Goal: Check status: Verify the current state of an ongoing process or item

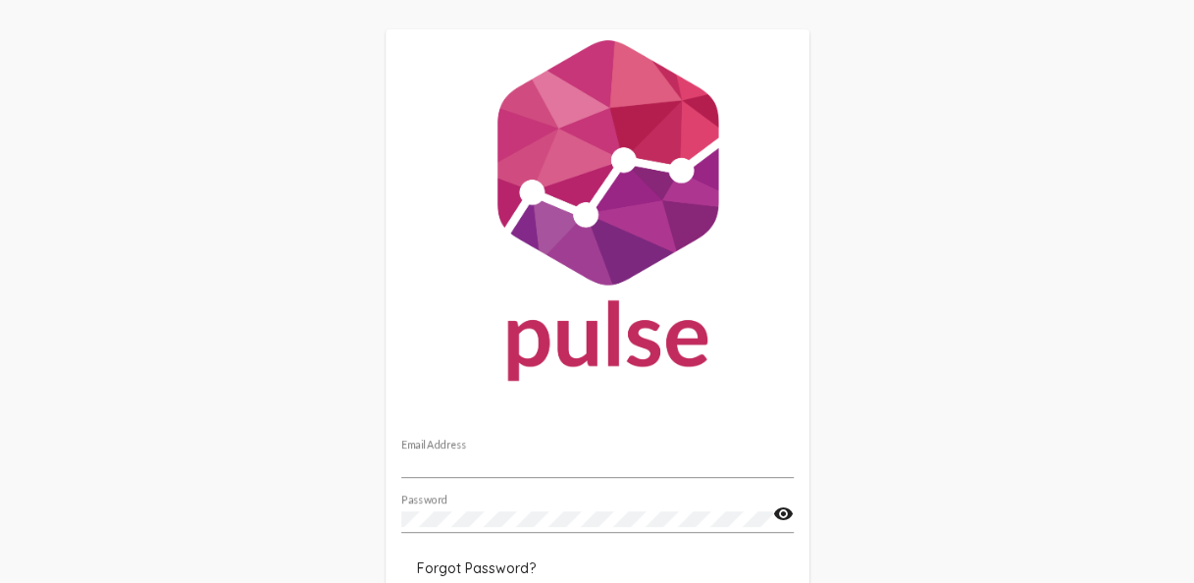
scroll to position [132, 0]
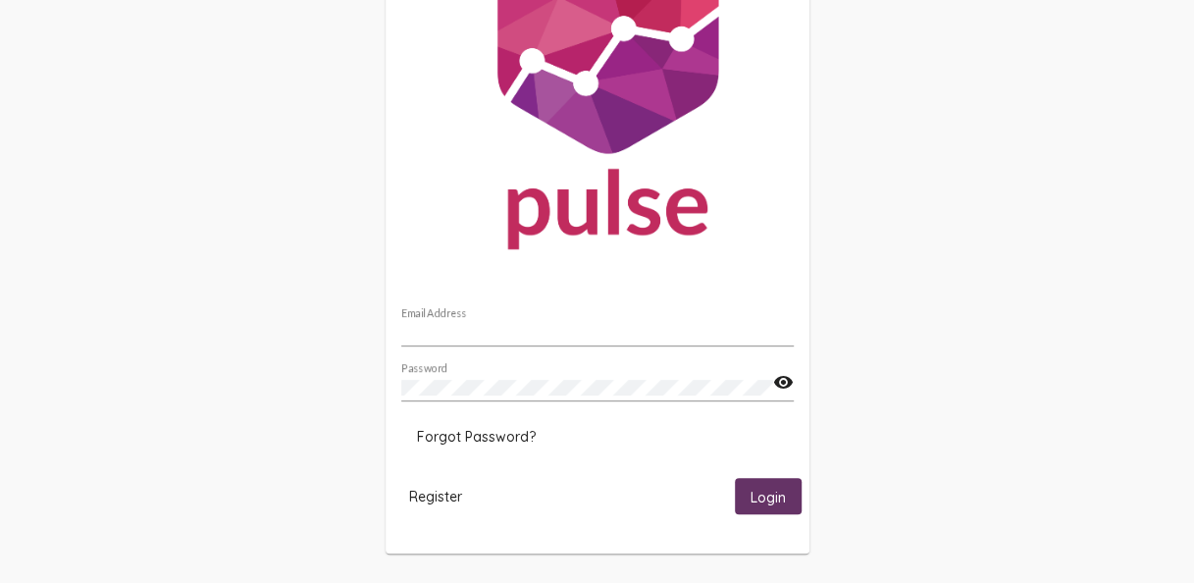
type input "[EMAIL_ADDRESS][DOMAIN_NAME]"
click at [773, 493] on span "Login" at bounding box center [768, 497] width 35 height 18
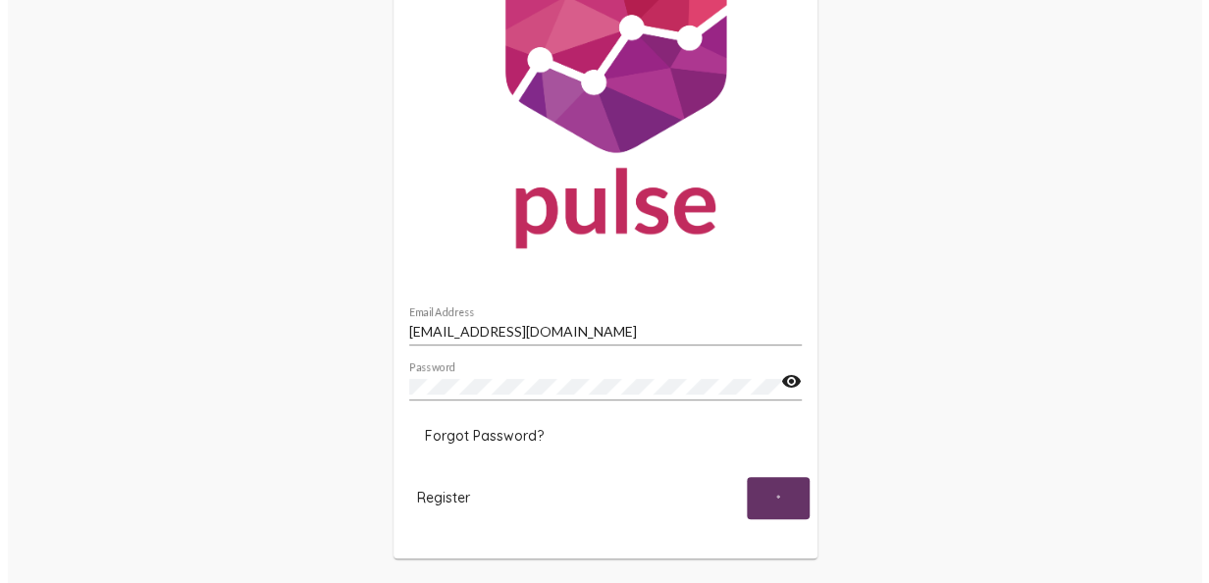
scroll to position [0, 0]
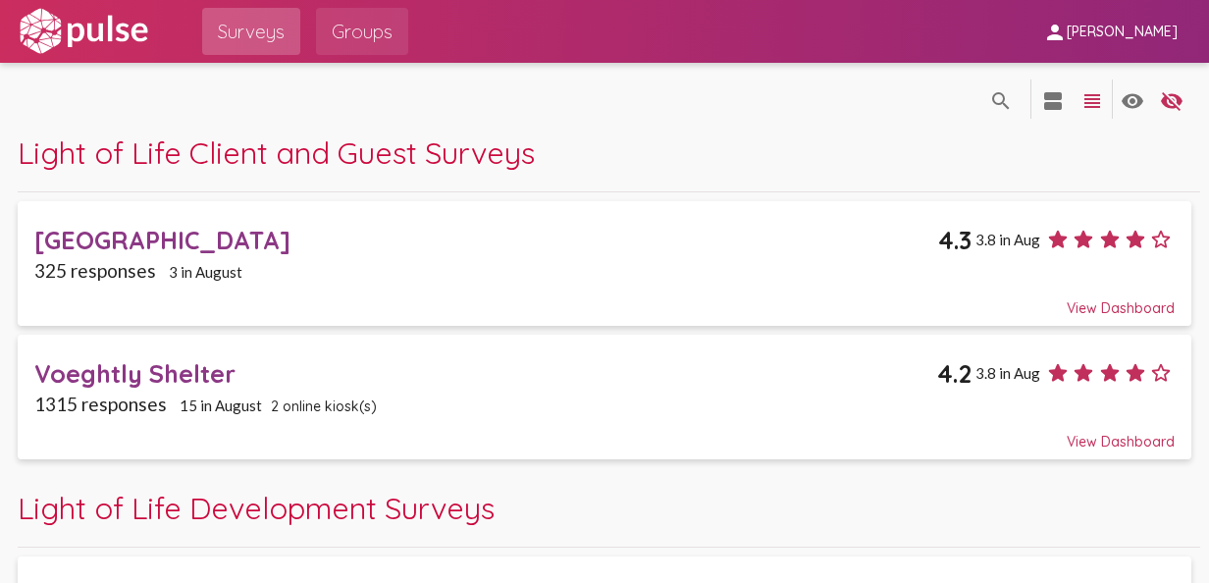
click at [353, 33] on span "Groups" at bounding box center [362, 31] width 61 height 35
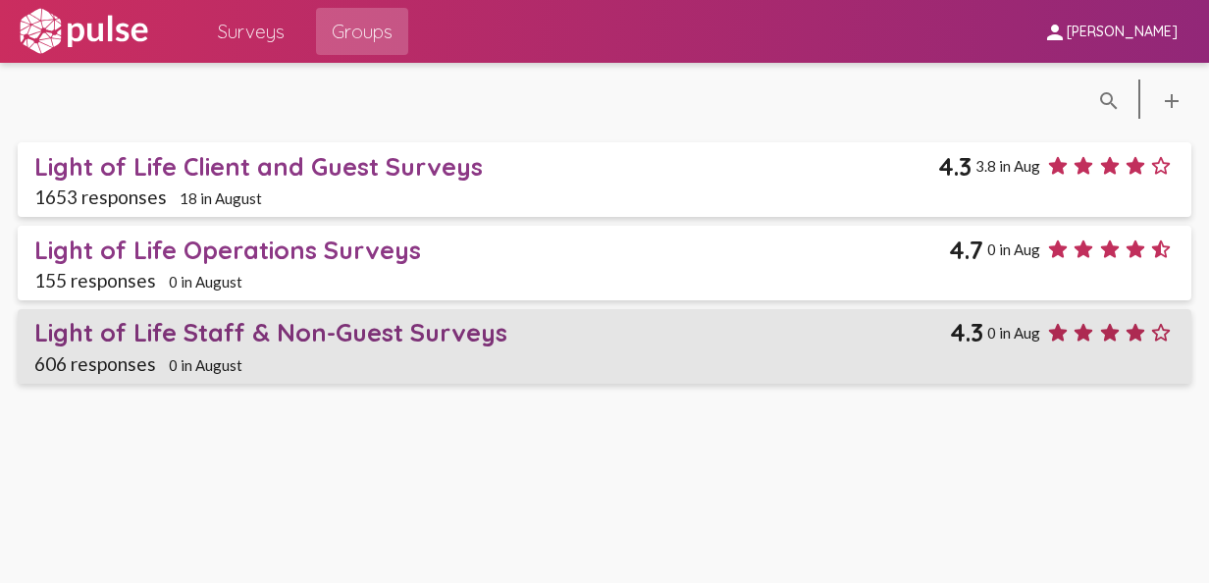
click at [198, 333] on div "Light of Life Staff & Non-Guest Surveys" at bounding box center [492, 332] width 916 height 30
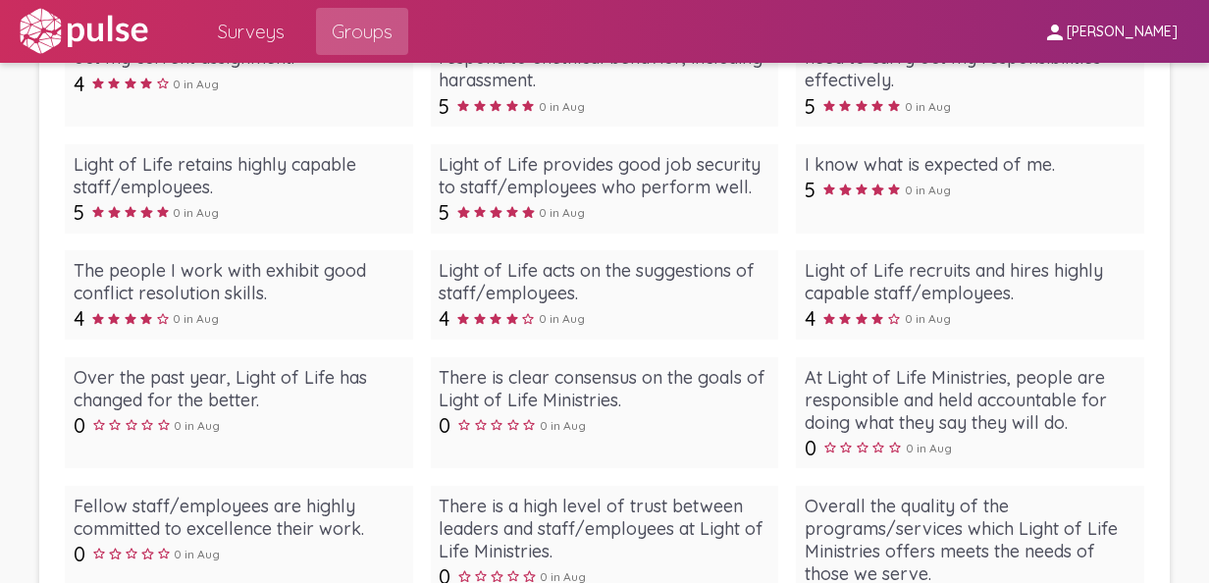
scroll to position [406, 0]
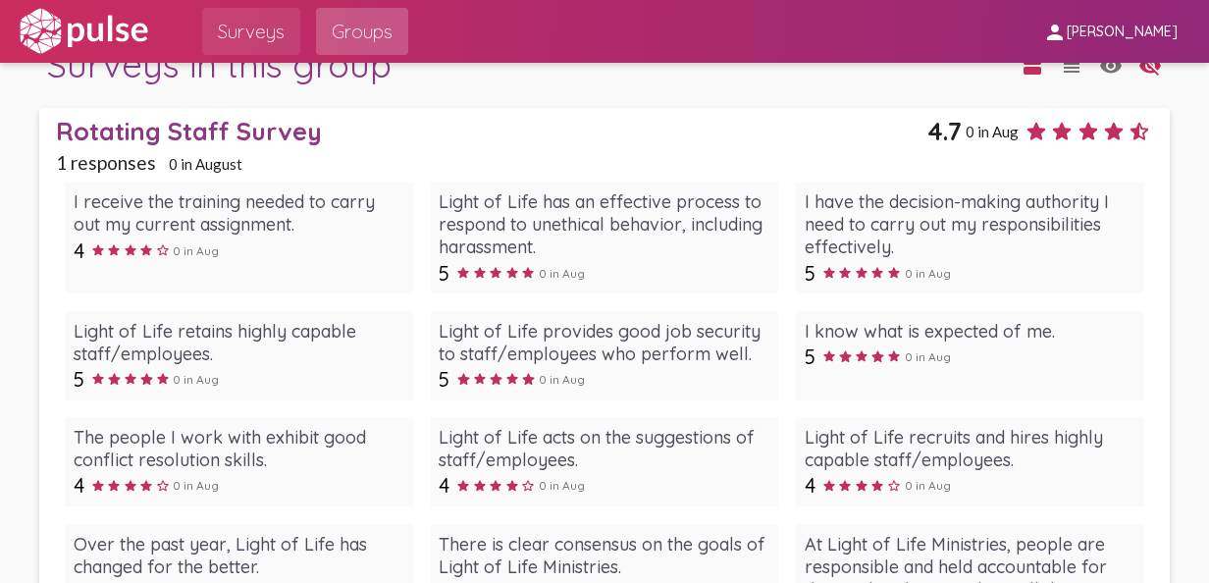
click at [245, 21] on span "Surveys" at bounding box center [251, 31] width 67 height 35
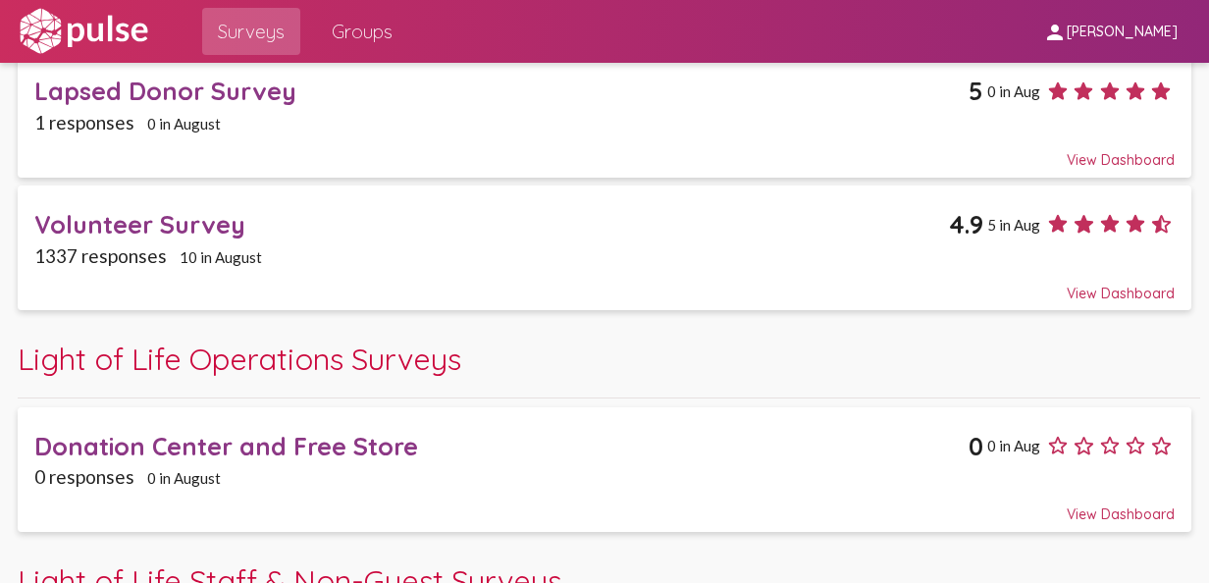
scroll to position [589, 0]
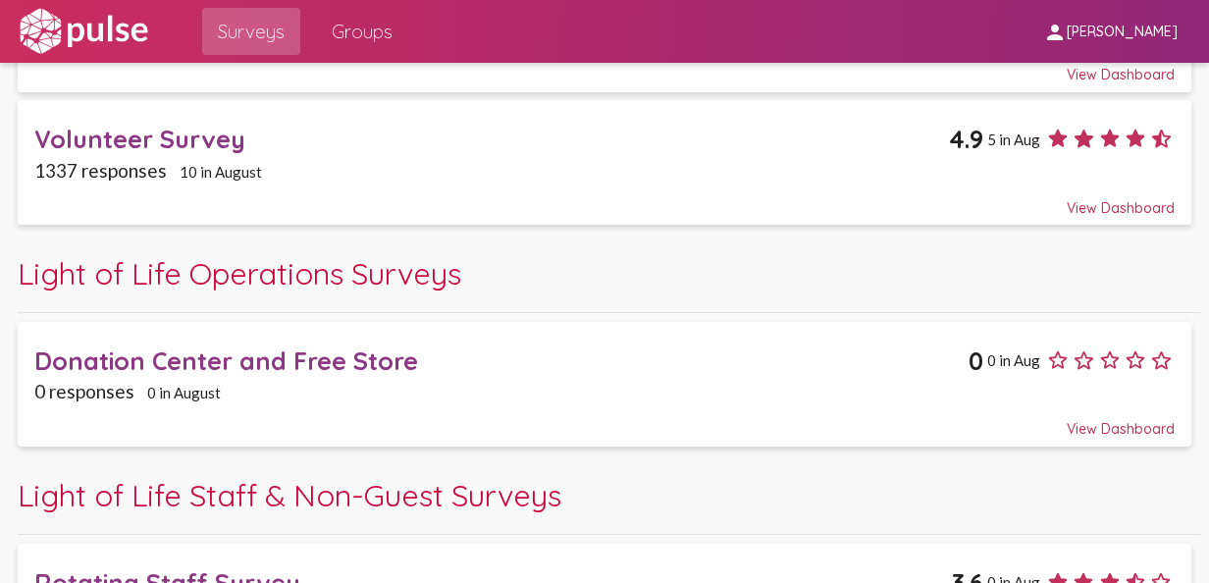
click at [209, 133] on div "Volunteer Survey" at bounding box center [491, 139] width 915 height 30
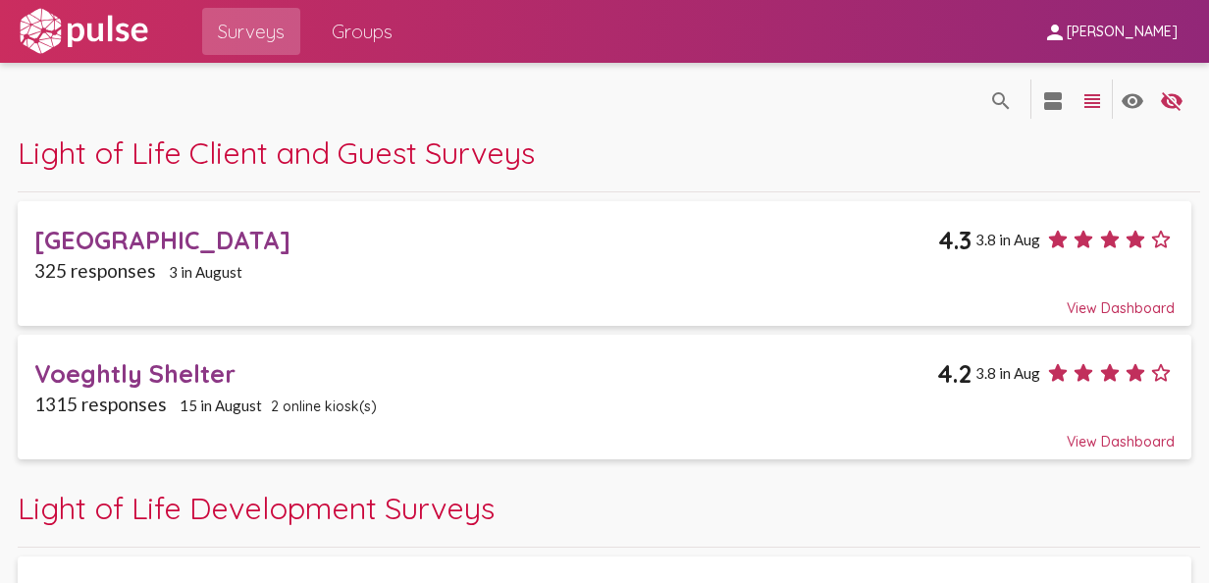
click at [370, 37] on span "Groups" at bounding box center [362, 31] width 61 height 35
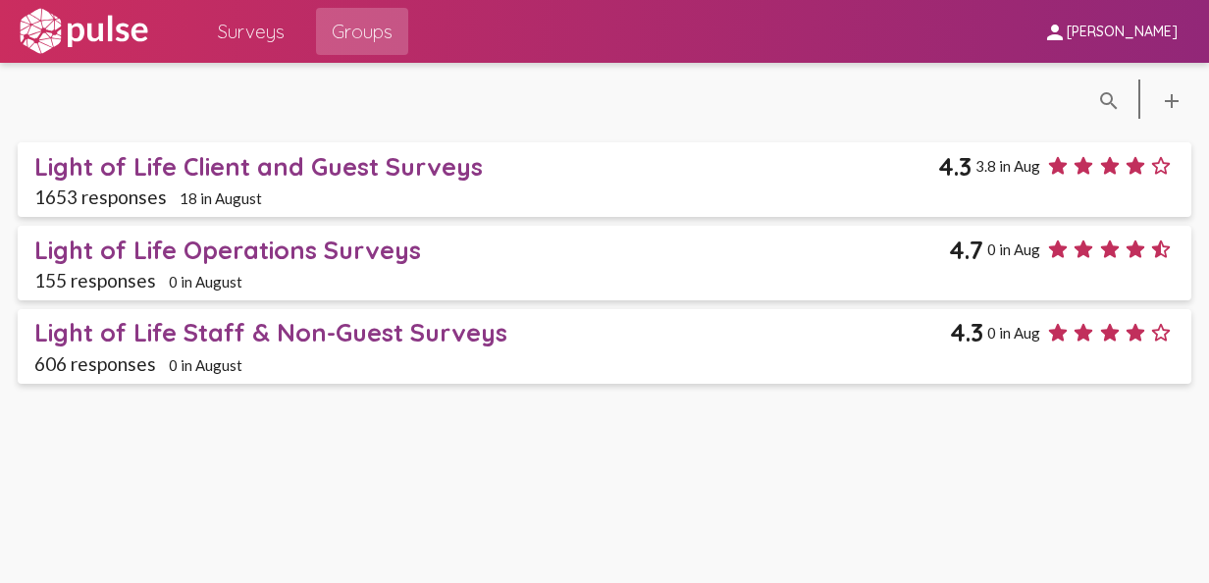
click at [240, 168] on div "Light of Life Client and Guest Surveys" at bounding box center [486, 166] width 904 height 30
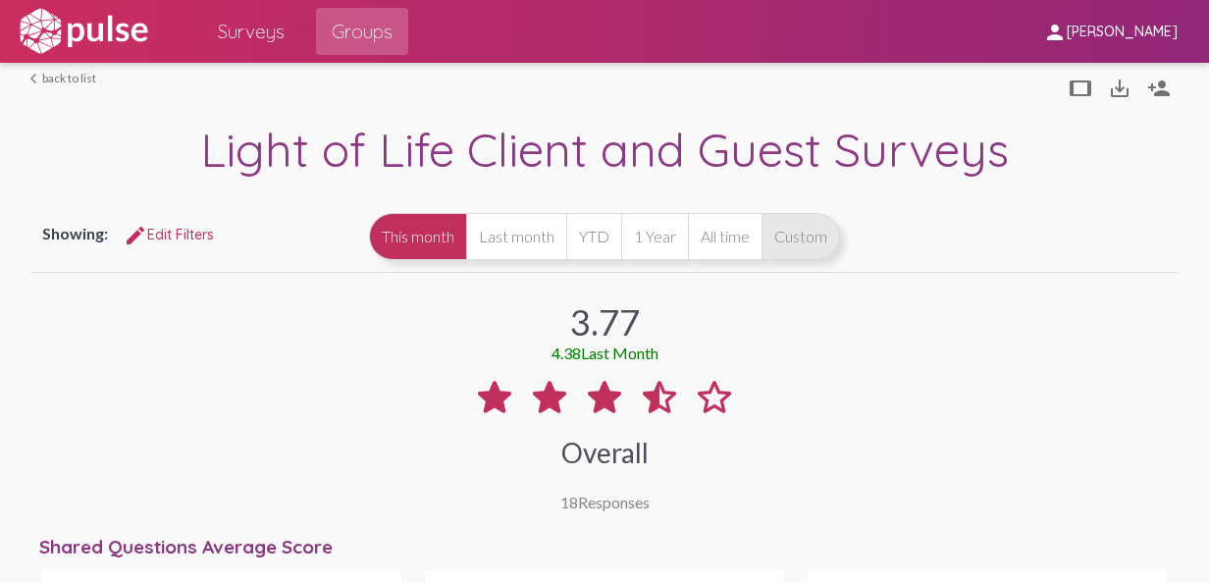
click at [840, 243] on button "Custom" at bounding box center [800, 236] width 79 height 47
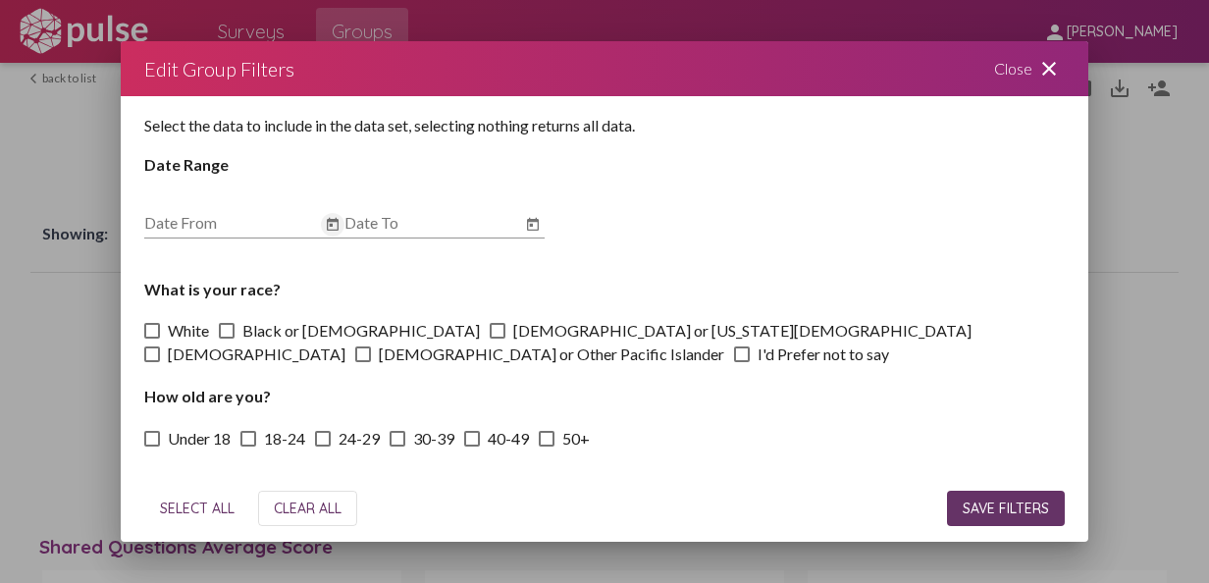
click at [340, 233] on icon "Open calendar" at bounding box center [333, 225] width 16 height 24
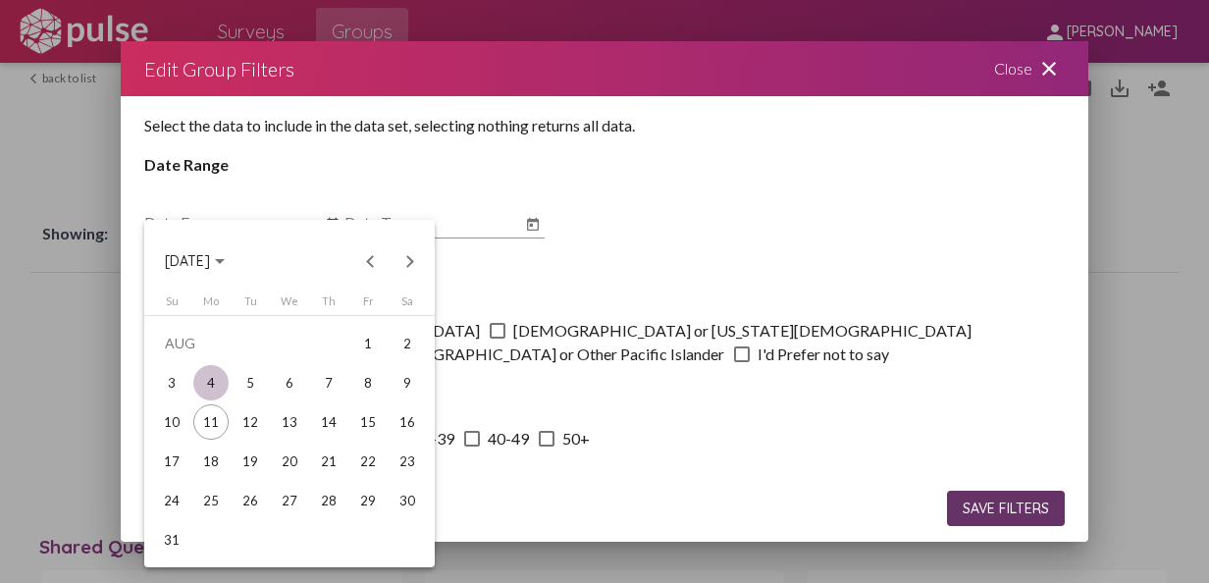
click at [207, 381] on div "4" at bounding box center [210, 382] width 35 height 35
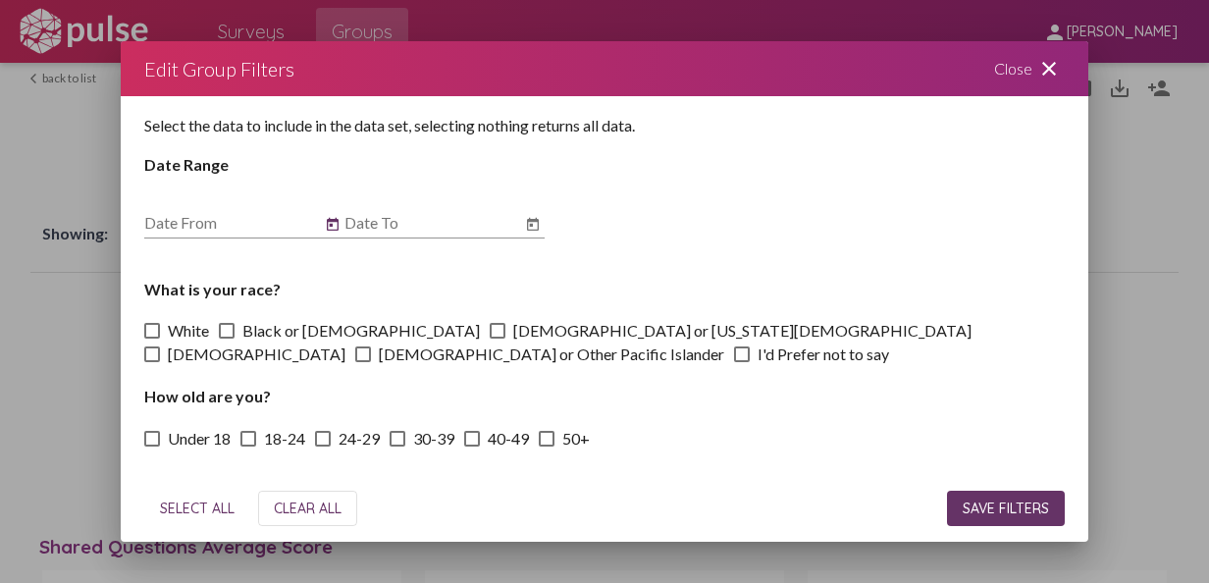
type input "8/4/2025"
click at [532, 227] on icon "Open calendar" at bounding box center [533, 224] width 12 height 13
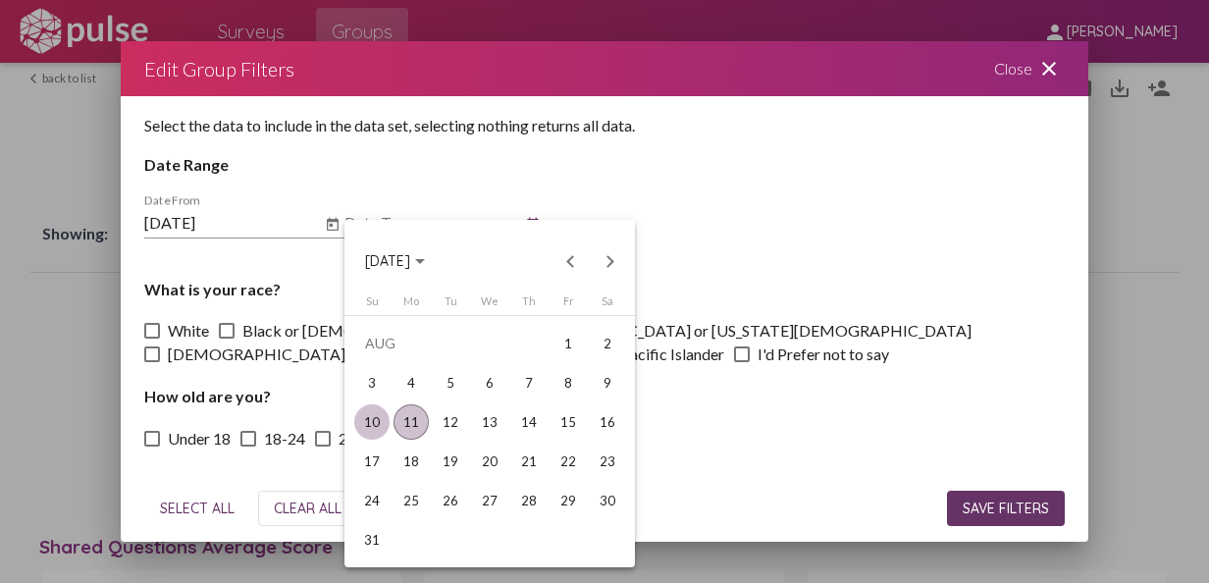
click at [373, 420] on div "10" at bounding box center [371, 421] width 35 height 35
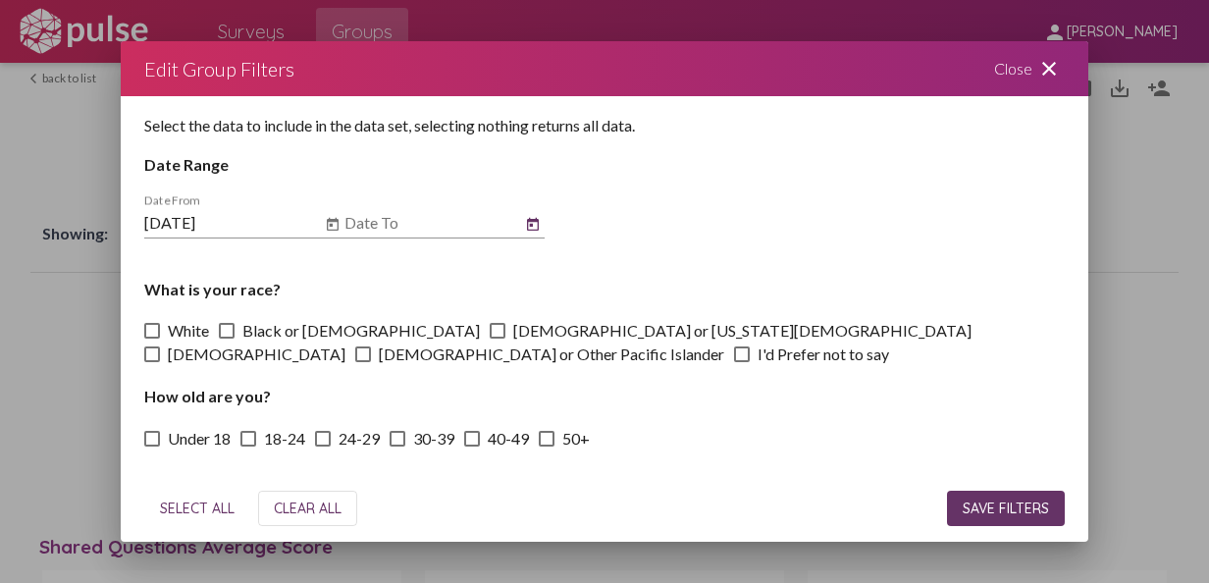
type input "8/10/2025"
click at [1001, 504] on span "SAVE FILTERS" at bounding box center [1006, 508] width 86 height 18
